Goal: Find specific page/section: Find specific page/section

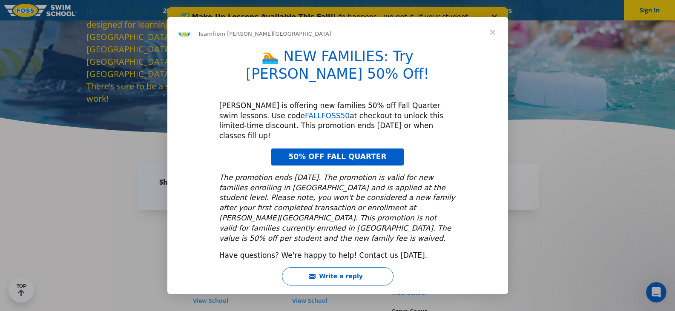
scroll to position [69, 0]
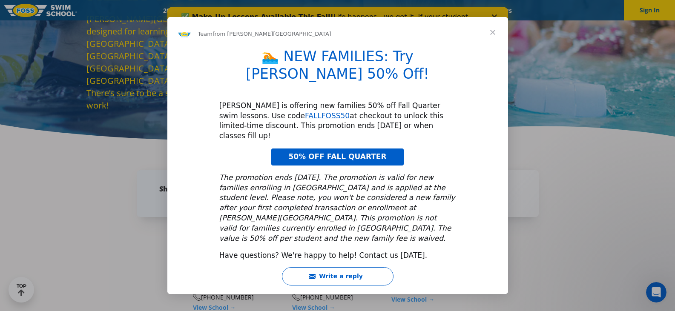
click at [492, 43] on span "Close" at bounding box center [493, 32] width 31 height 31
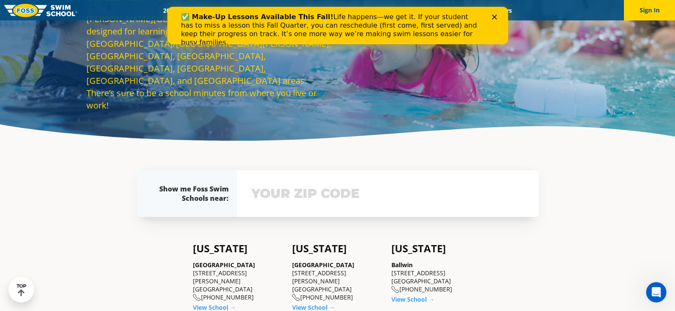
click at [496, 17] on icon "Close" at bounding box center [494, 16] width 5 height 5
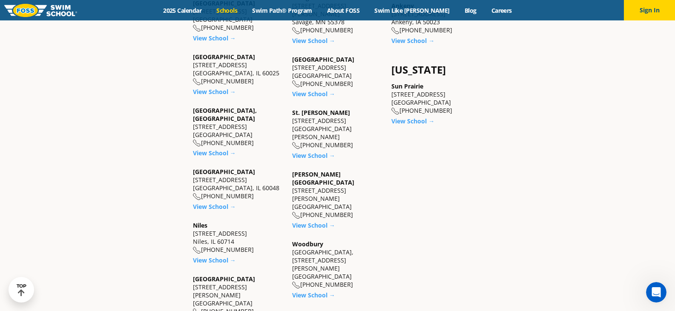
scroll to position [726, 0]
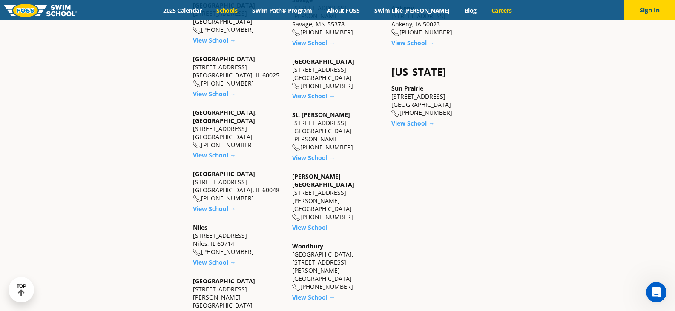
click at [496, 8] on link "Careers" at bounding box center [501, 10] width 35 height 8
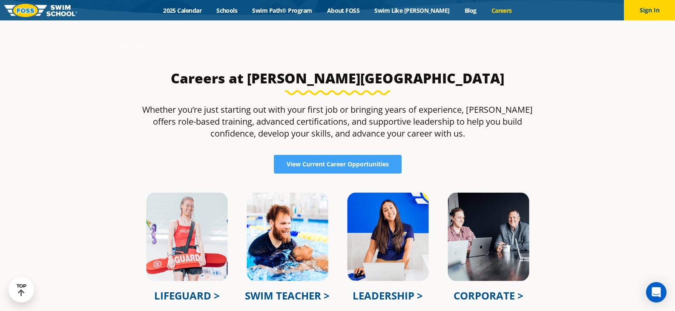
scroll to position [302, 0]
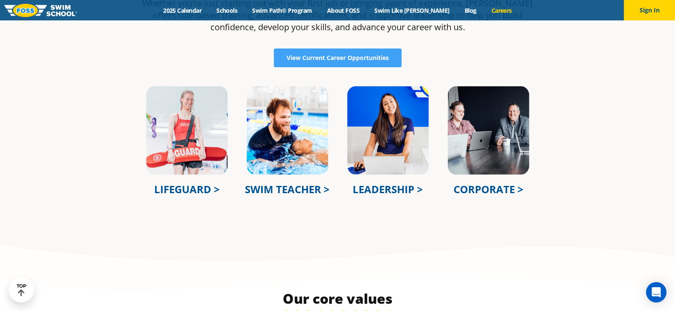
click at [289, 190] on link "SWIM TEACHER >" at bounding box center [287, 189] width 85 height 14
